Goal: Information Seeking & Learning: Learn about a topic

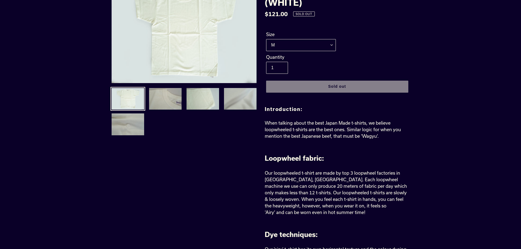
scroll to position [55, 0]
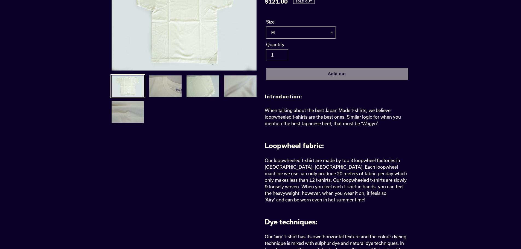
click at [360, 177] on p "Our loopwheeled t-shirt are made by top 3 loopwheel factories in [GEOGRAPHIC_DA…" at bounding box center [337, 180] width 145 height 46
click at [359, 179] on span "Our loopwheeled t-shirt are made by top 3 loopwheel factories in [GEOGRAPHIC_DA…" at bounding box center [336, 180] width 142 height 45
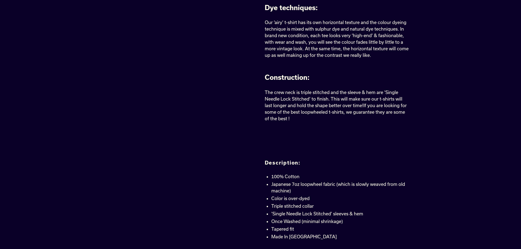
scroll to position [273, 0]
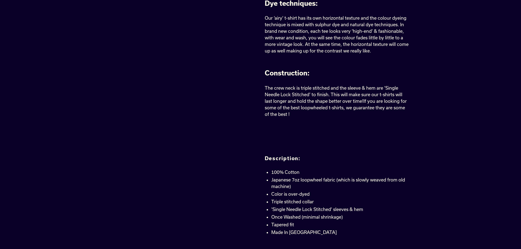
click at [293, 180] on span "Japanese 7oz loopwheel fabric (which is slowly weaved from old machine)" at bounding box center [338, 183] width 134 height 12
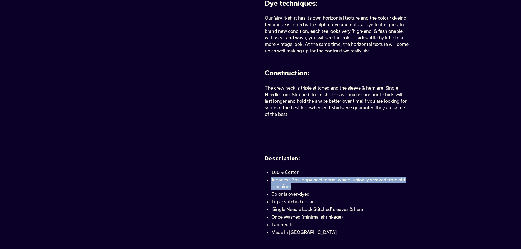
click at [293, 180] on span "Japanese 7oz loopwheel fabric (which is slowly weaved from old machine)" at bounding box center [338, 183] width 134 height 12
click at [297, 180] on span "Japanese 7oz loopwheel fabric (which is slowly weaved from old machine)" at bounding box center [338, 183] width 134 height 12
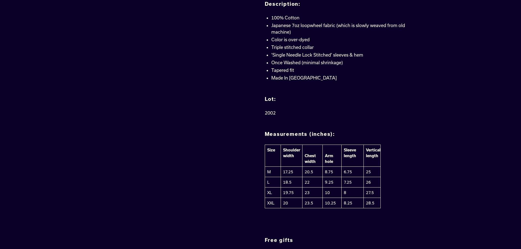
scroll to position [437, 0]
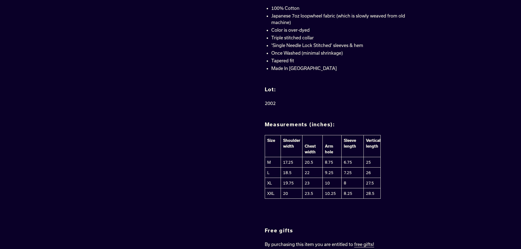
click at [322, 124] on h2 "Measurements (inches):" at bounding box center [337, 125] width 145 height 6
click at [321, 124] on h2 "Measurements (inches):" at bounding box center [337, 125] width 145 height 6
